Goal: Find specific page/section: Find specific page/section

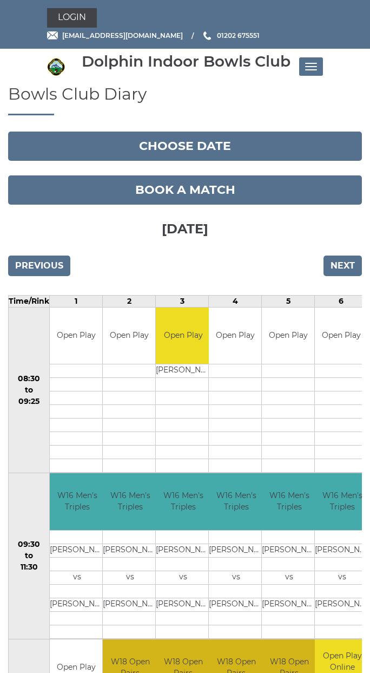
click at [313, 74] on button "Toggle navigation" at bounding box center [311, 66] width 24 height 18
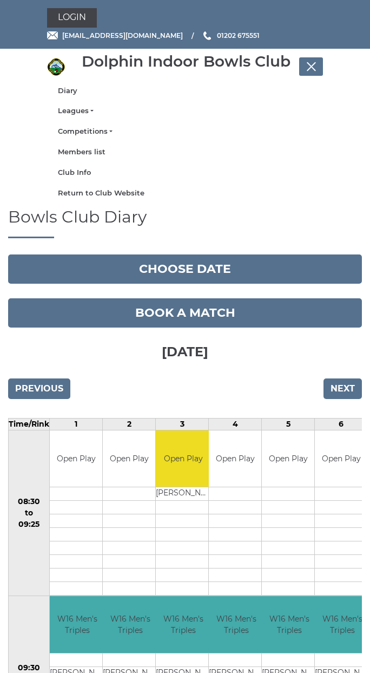
click at [90, 109] on link "Leagues" at bounding box center [185, 111] width 254 height 10
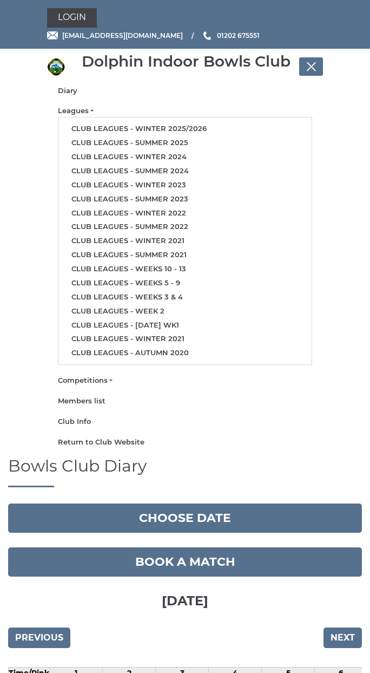
click at [212, 127] on link "Club leagues - Winter 2025/2026" at bounding box center [184, 129] width 253 height 14
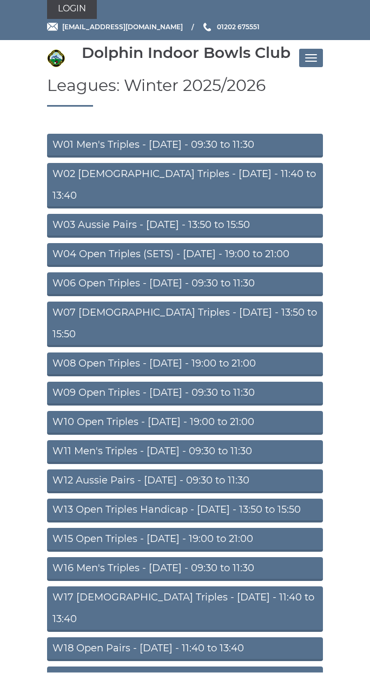
scroll to position [8, 0]
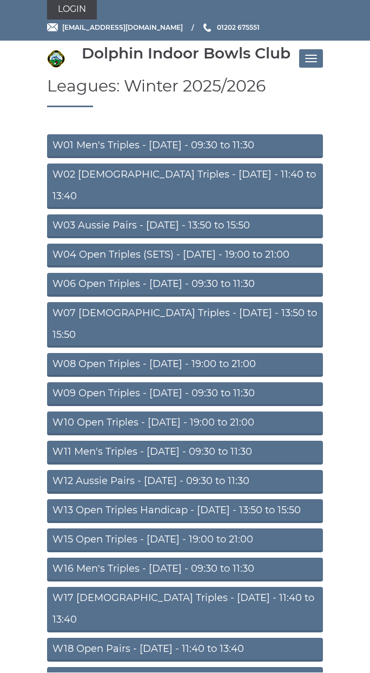
click at [275, 668] on link "W19 Mixed Triples - [DATE] - 13:50 to 15:50" at bounding box center [185, 680] width 276 height 24
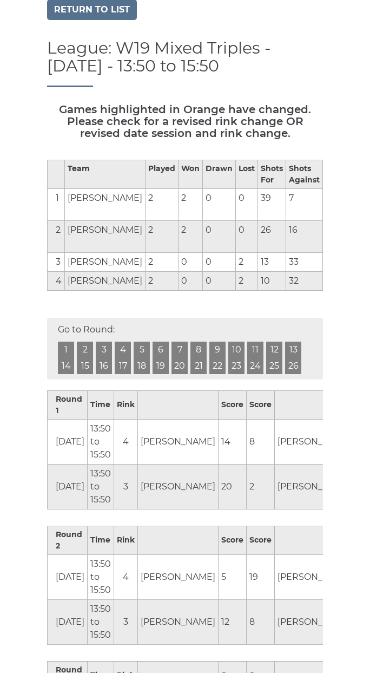
scroll to position [69, 0]
